Goal: Task Accomplishment & Management: Manage account settings

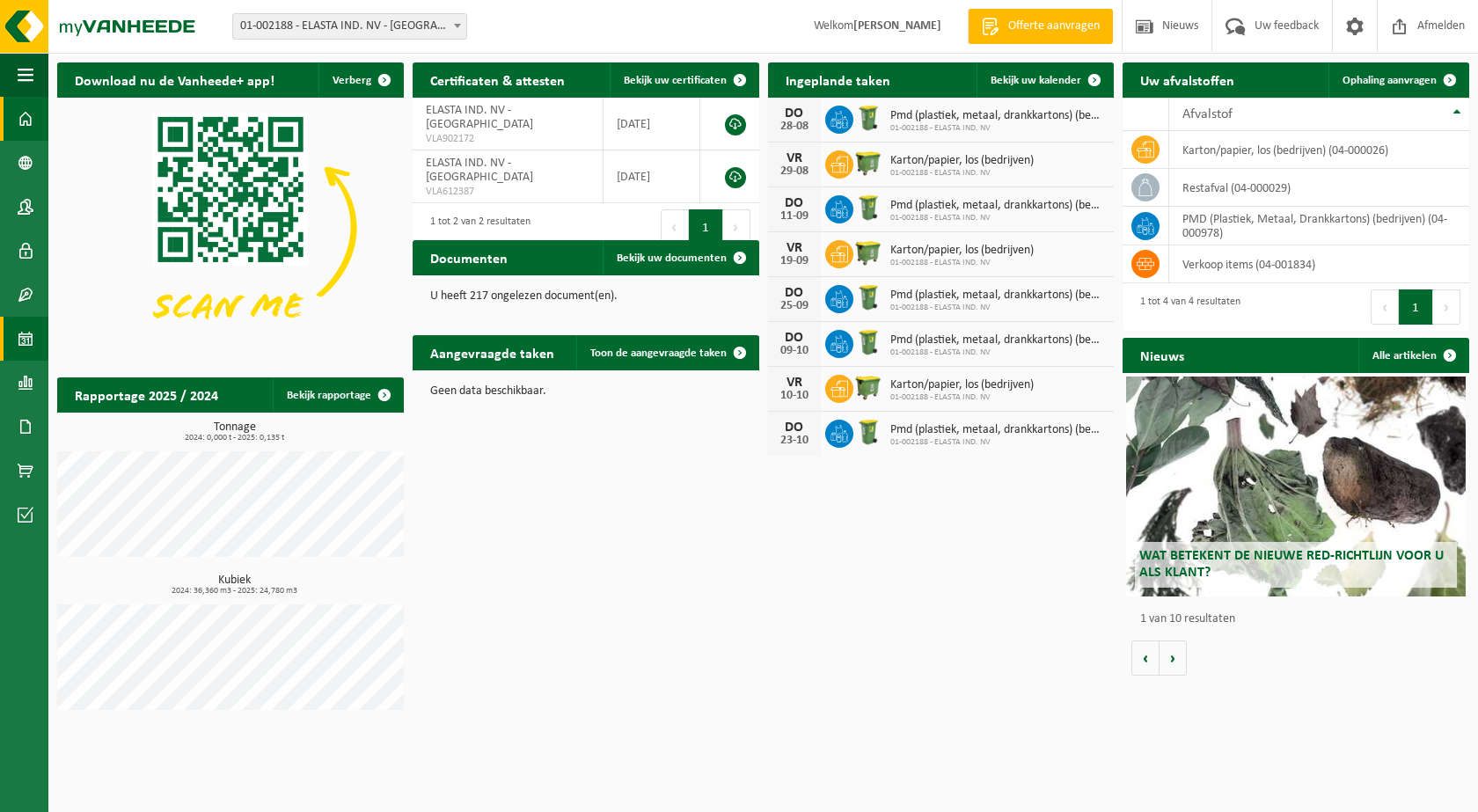
click at [29, 338] on span at bounding box center [26, 338] width 16 height 44
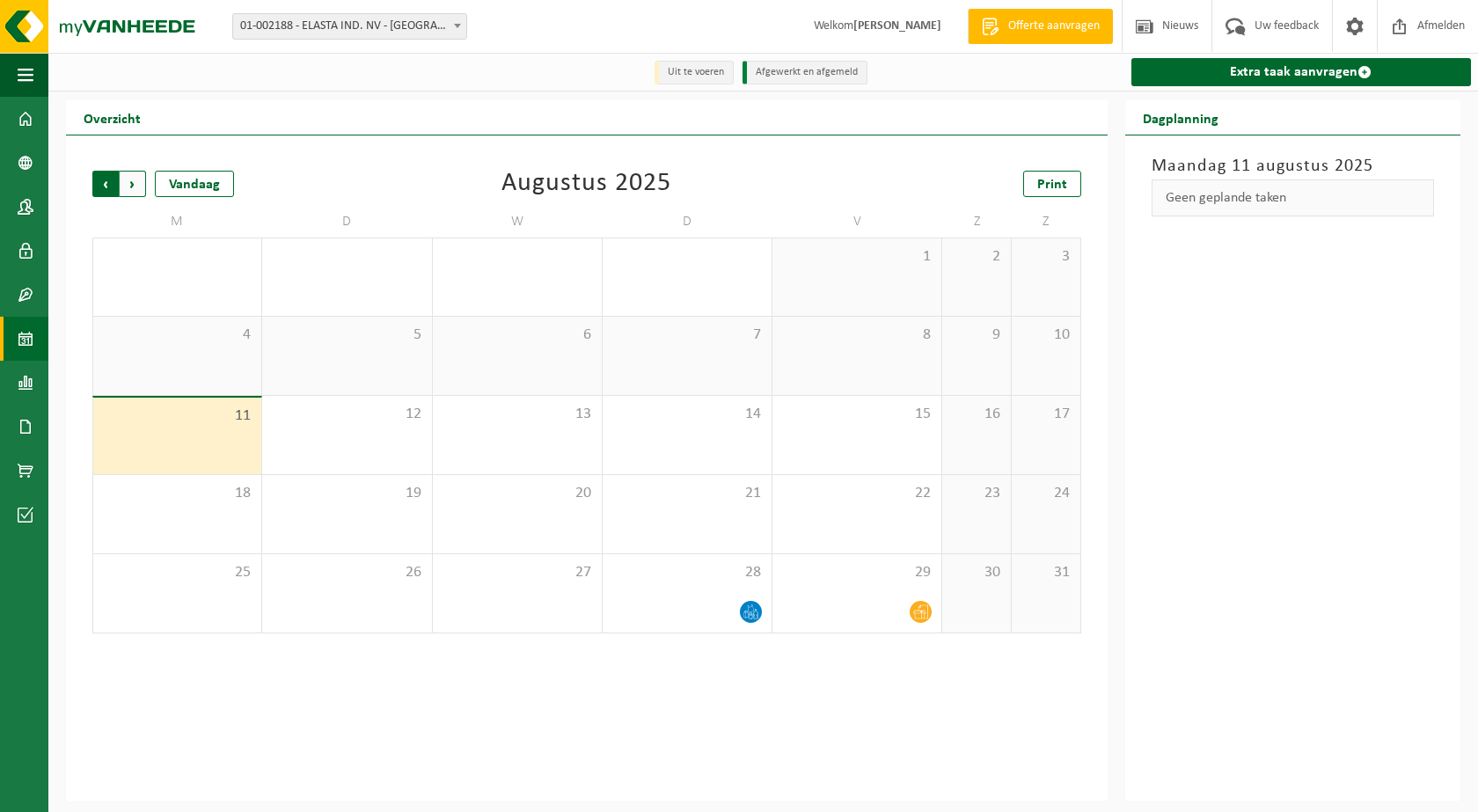
click at [140, 183] on span "Volgende" at bounding box center [132, 183] width 27 height 27
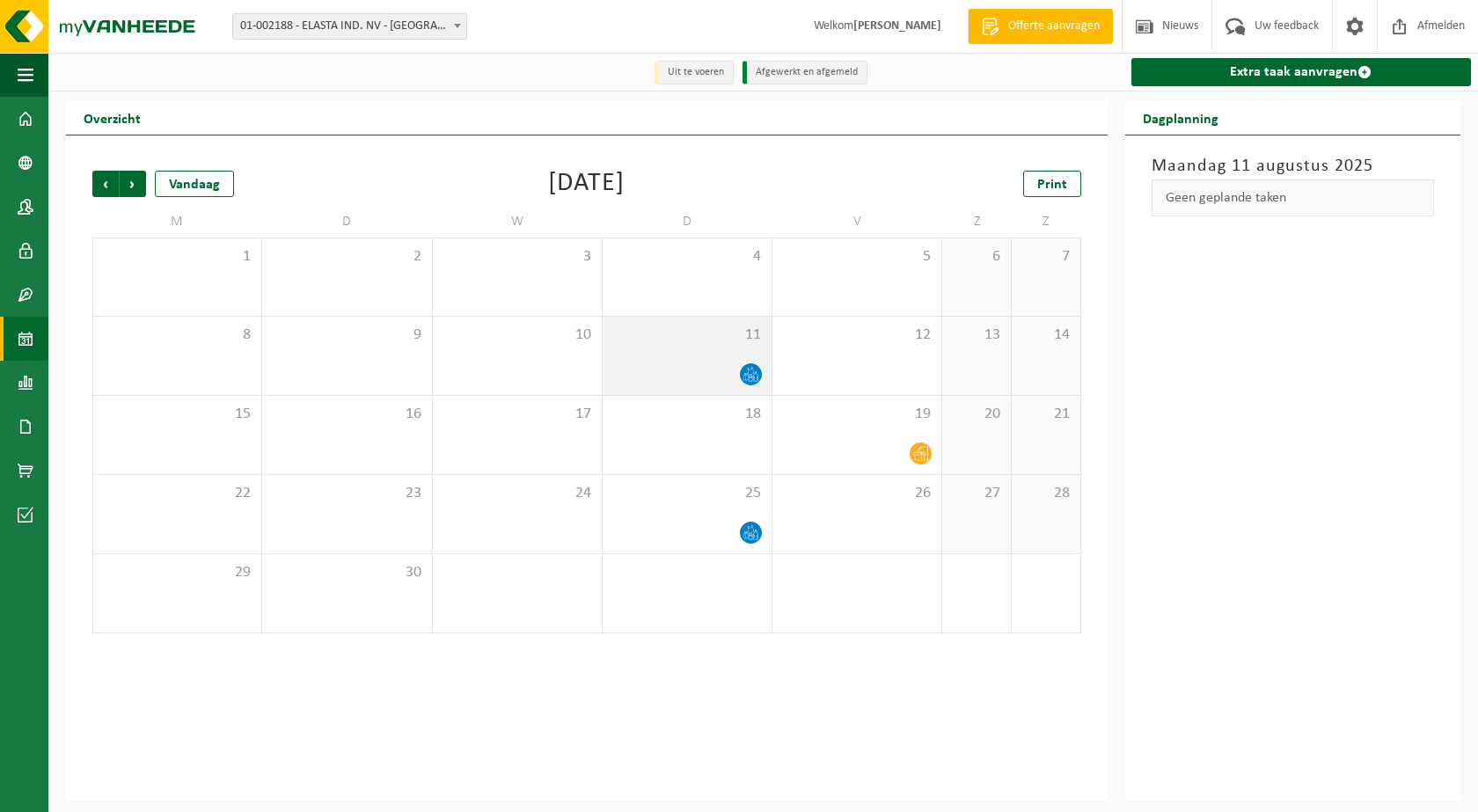
click at [650, 339] on span "11" at bounding box center [687, 334] width 151 height 19
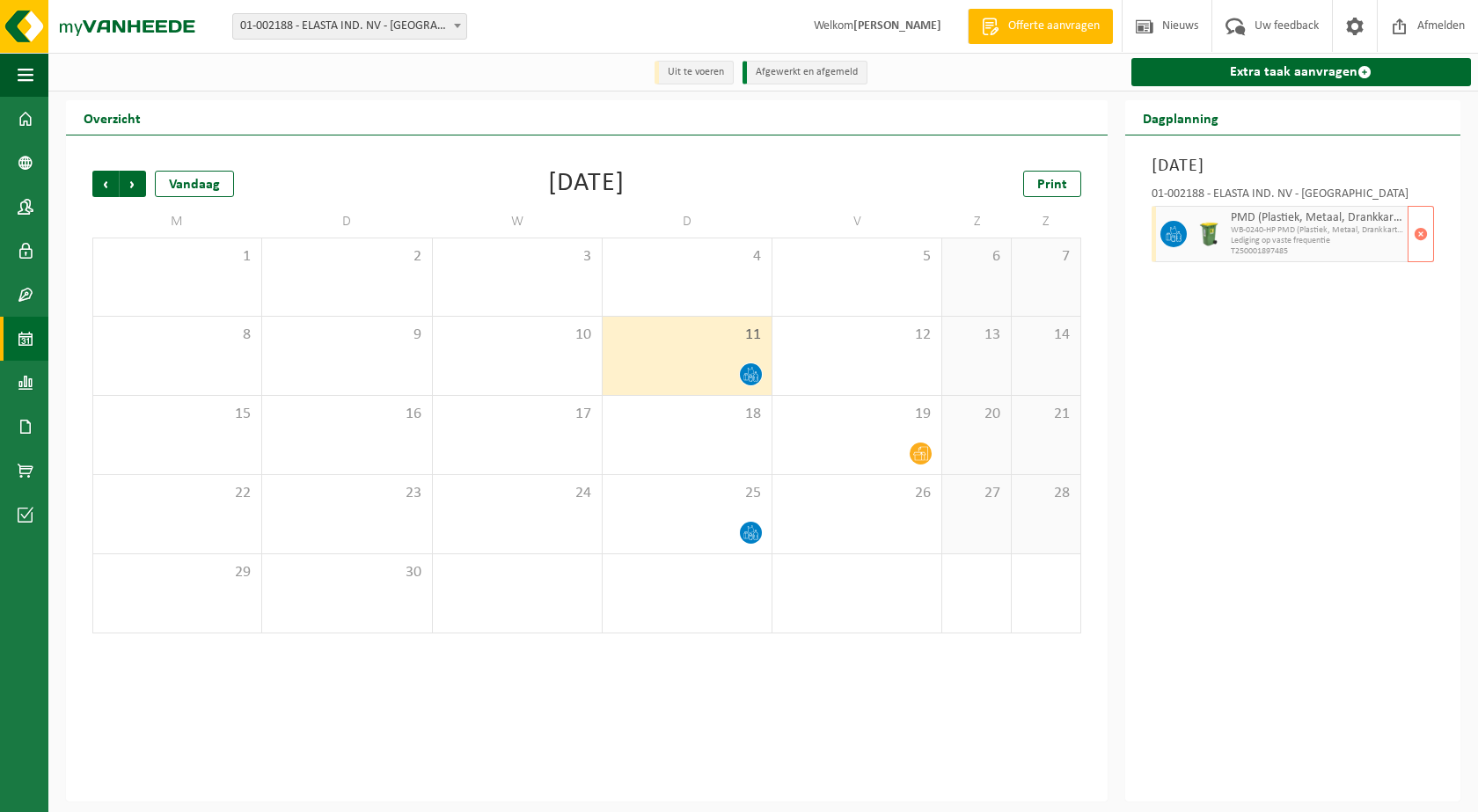
drag, startPoint x: 650, startPoint y: 339, endPoint x: 1314, endPoint y: 229, distance: 673.0
click at [1314, 229] on span "WB-0240-HP PMD (Plastiek, Metaal, Drankkartons) (bedrijven)" at bounding box center [1316, 230] width 172 height 11
click at [1424, 227] on span "button" at bounding box center [1420, 233] width 14 height 35
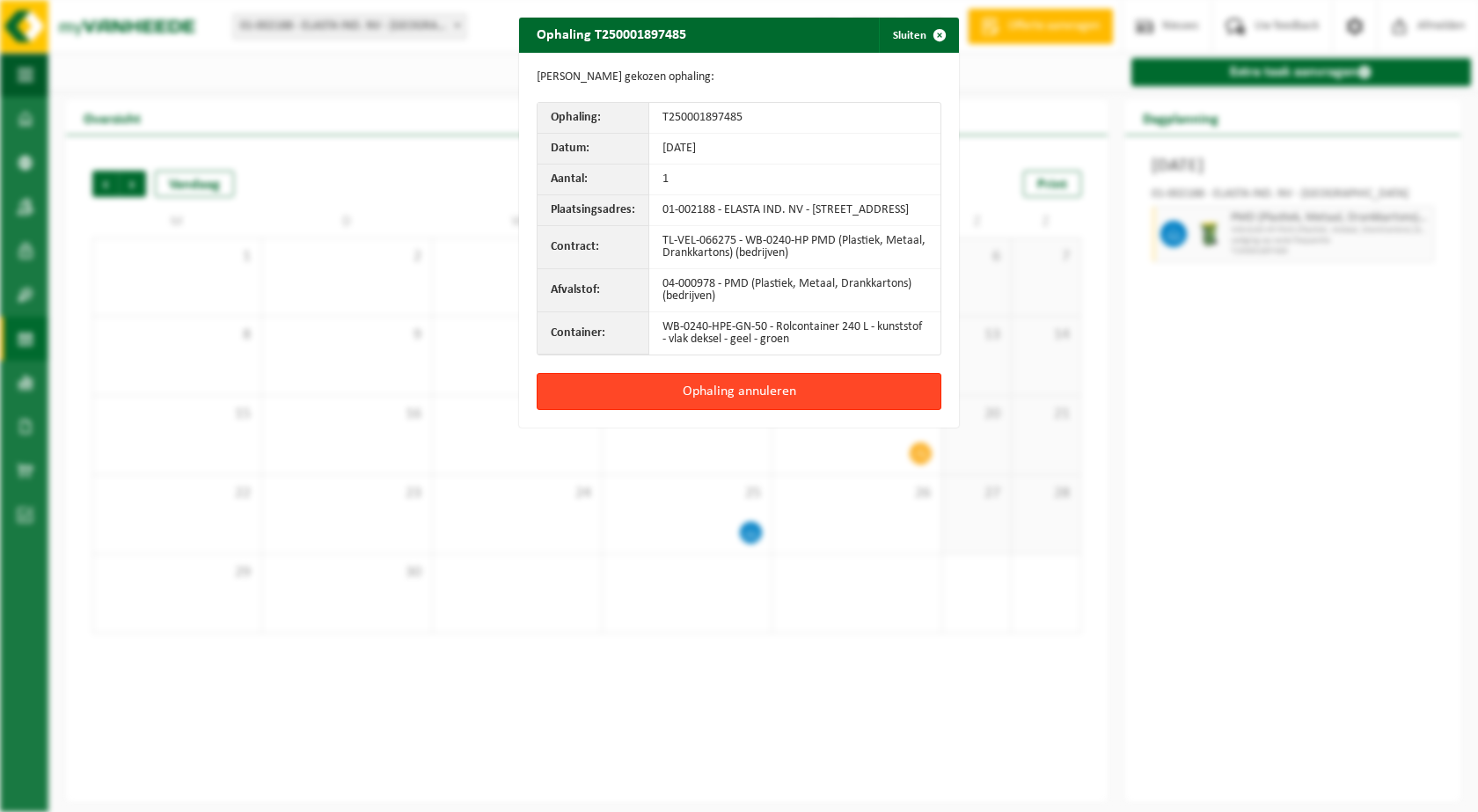
click at [723, 401] on button "Ophaling annuleren" at bounding box center [739, 391] width 404 height 37
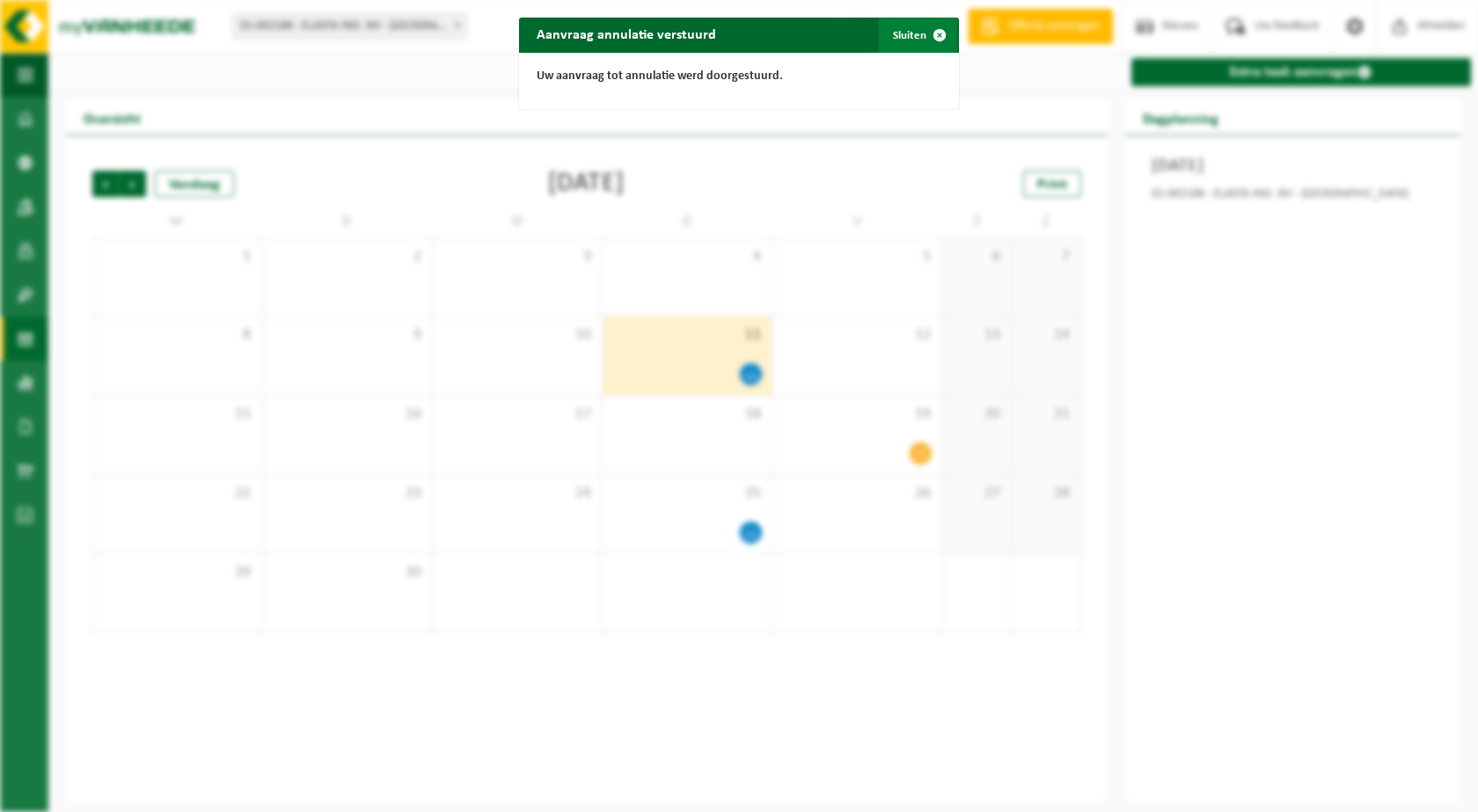
click at [922, 38] on span "button" at bounding box center [939, 35] width 35 height 35
